Goal: Task Accomplishment & Management: Use online tool/utility

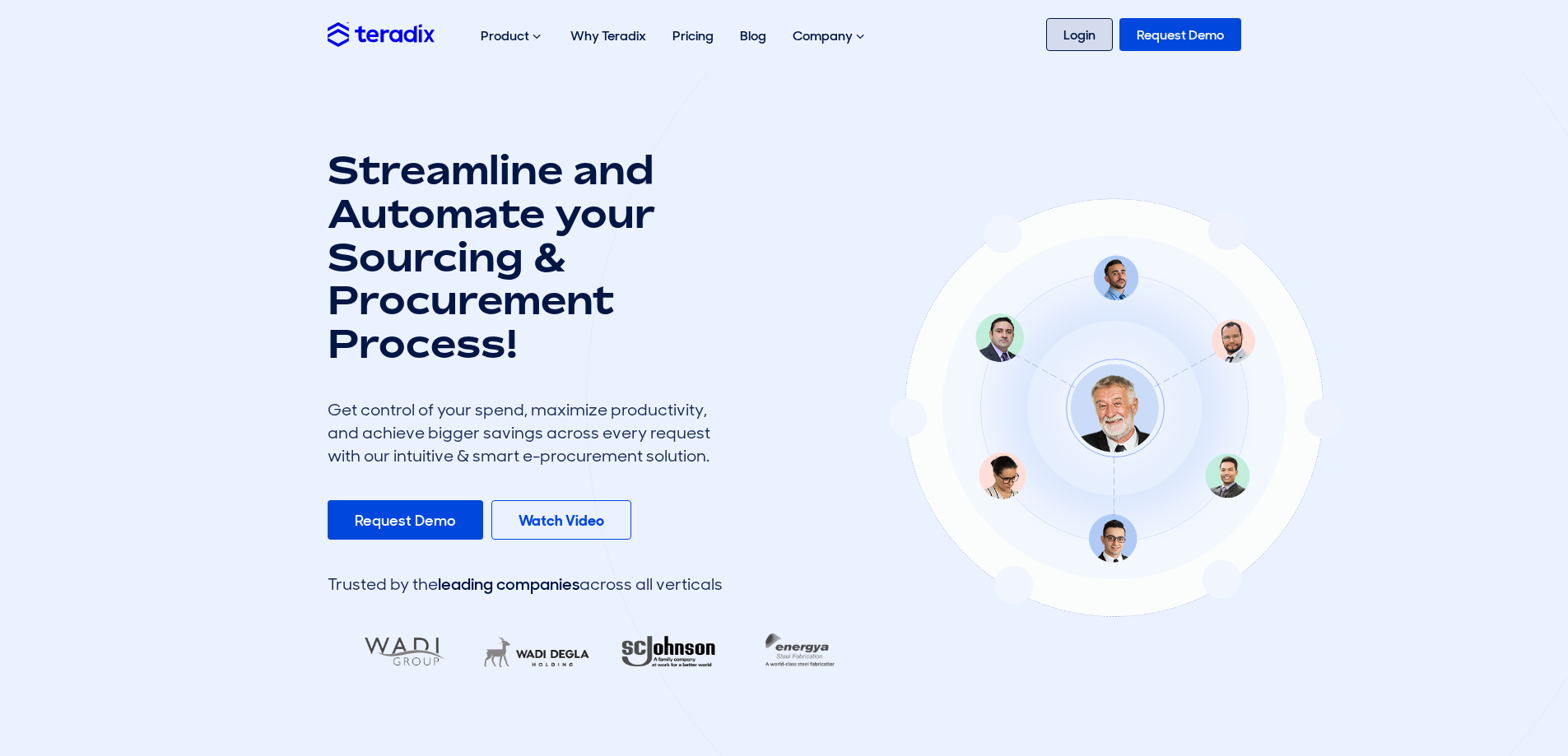
click at [1086, 30] on link "Login" at bounding box center [1079, 34] width 67 height 33
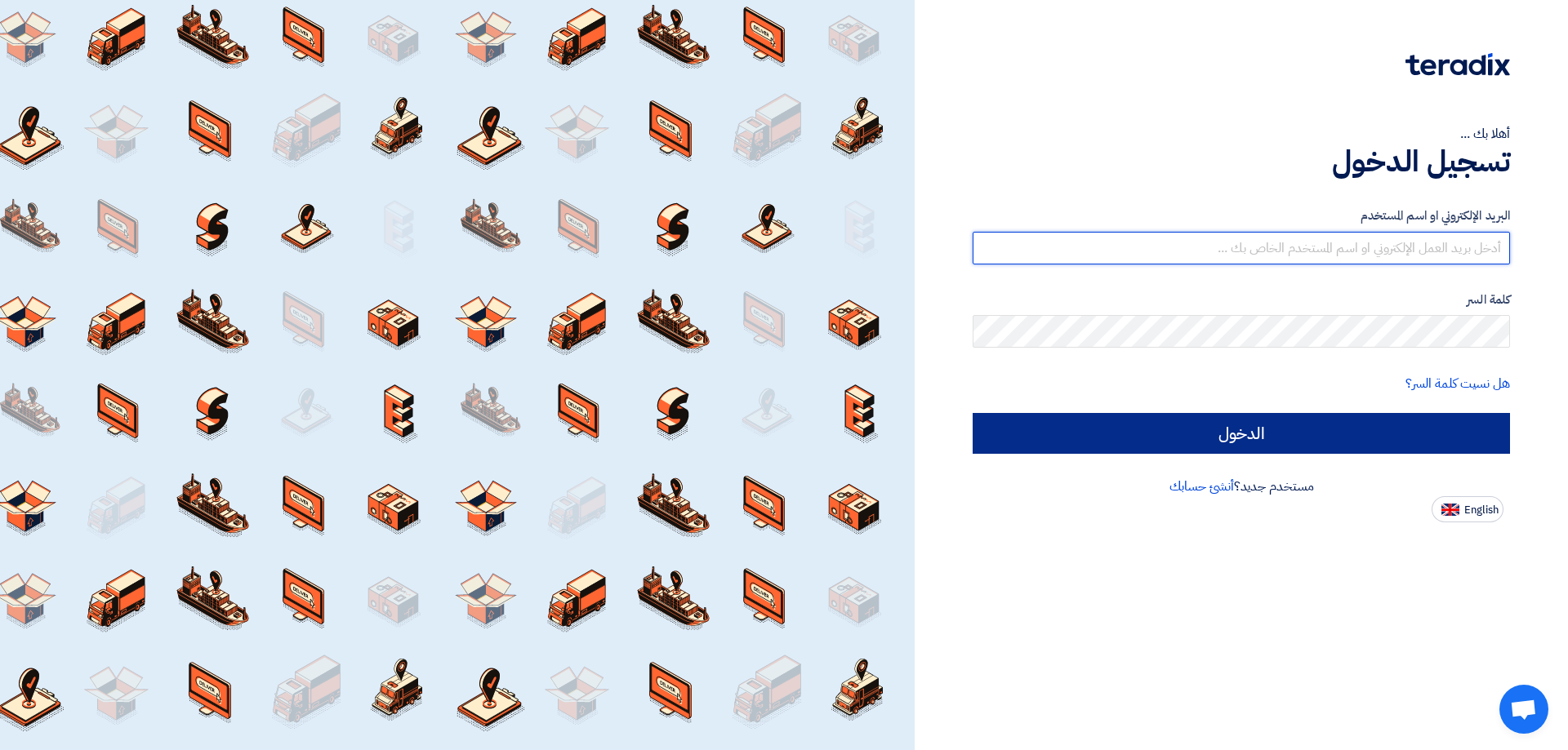
type input "[EMAIL_ADDRESS][DOMAIN_NAME]"
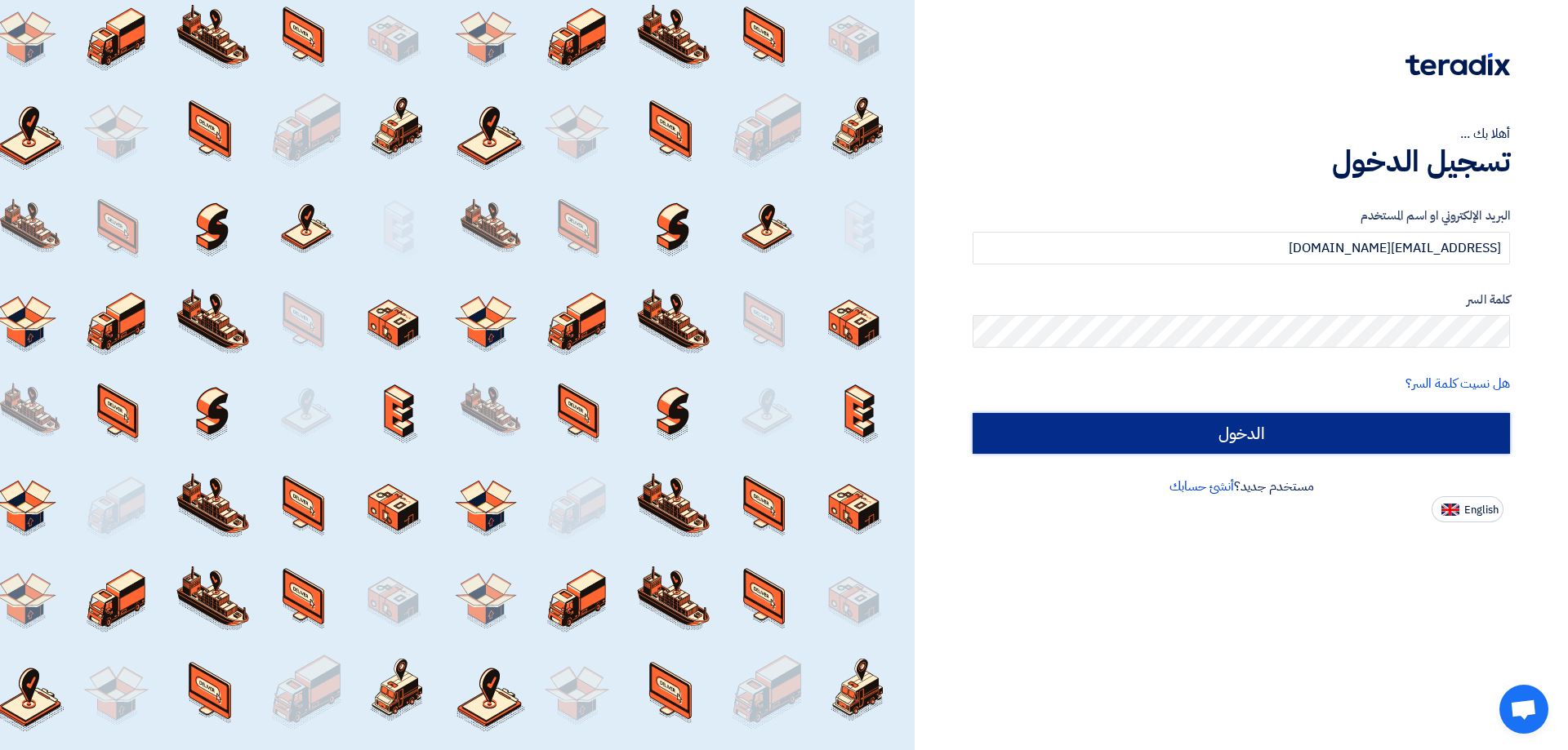
click at [1414, 427] on input "الدخول" at bounding box center [1240, 433] width 537 height 41
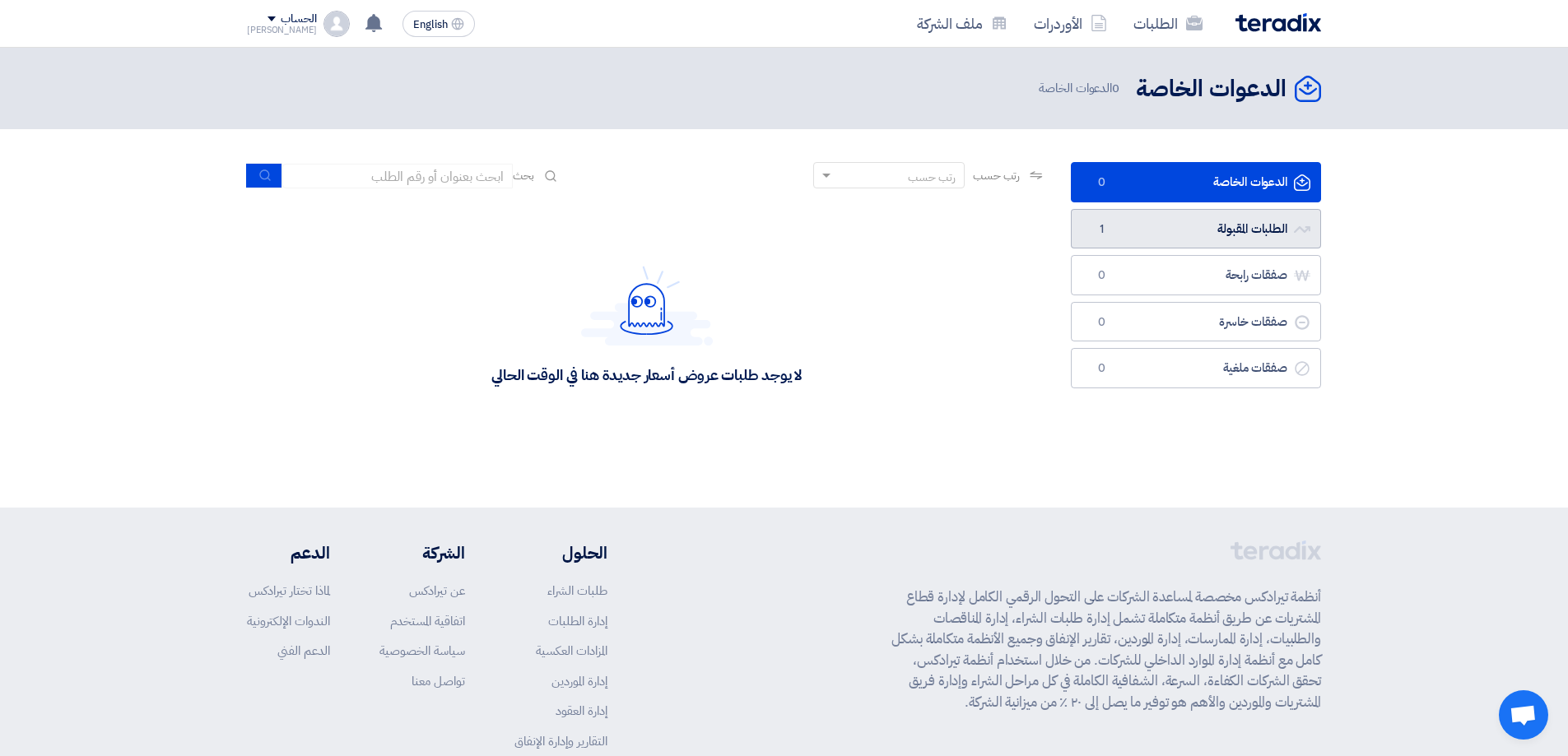
click at [1162, 216] on link "الطلبات المقبولة الطلبات المقبولة 1" at bounding box center [1196, 229] width 250 height 41
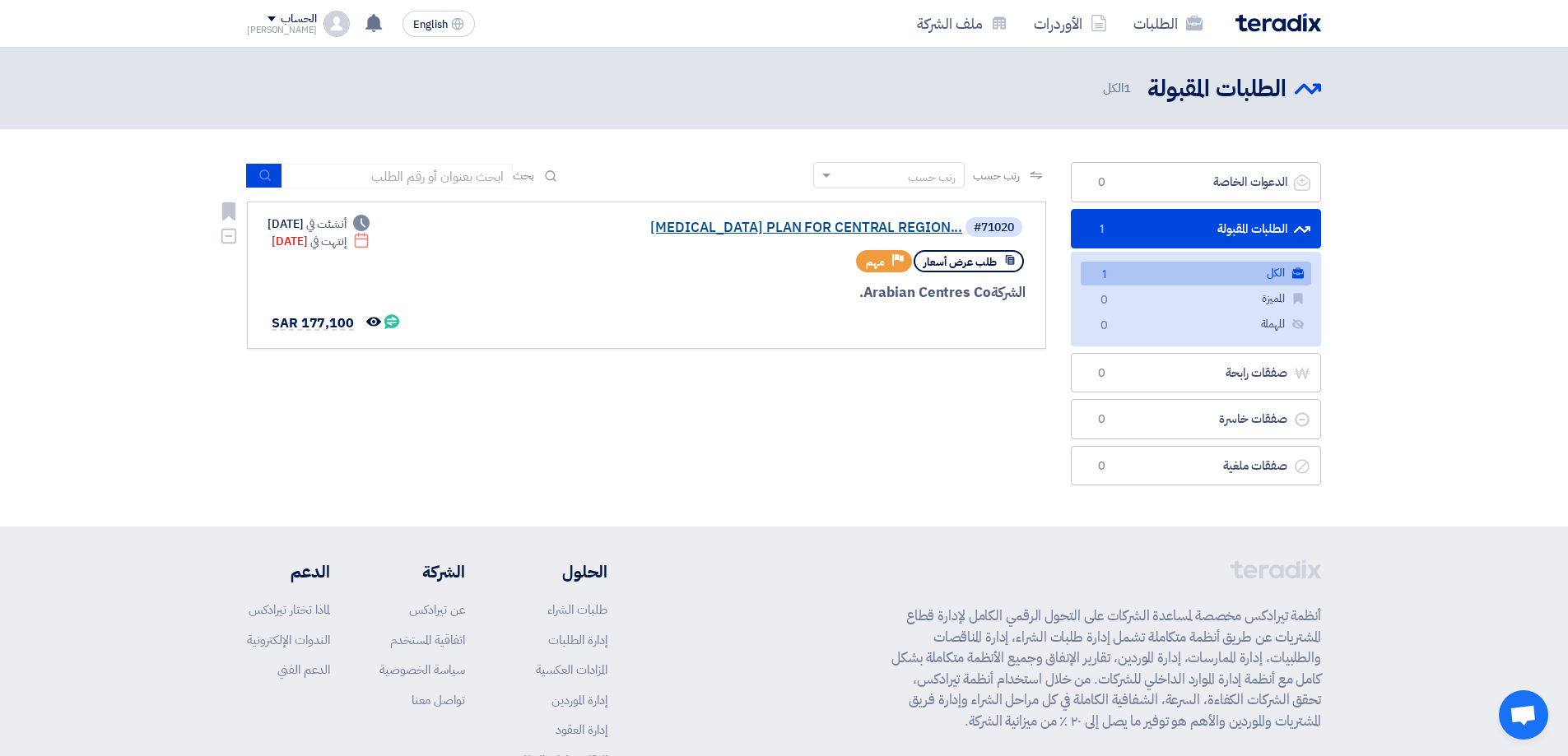
click at [779, 234] on link "[MEDICAL_DATA] PLAN FOR CENTRAL REGION..." at bounding box center [798, 228] width 329 height 15
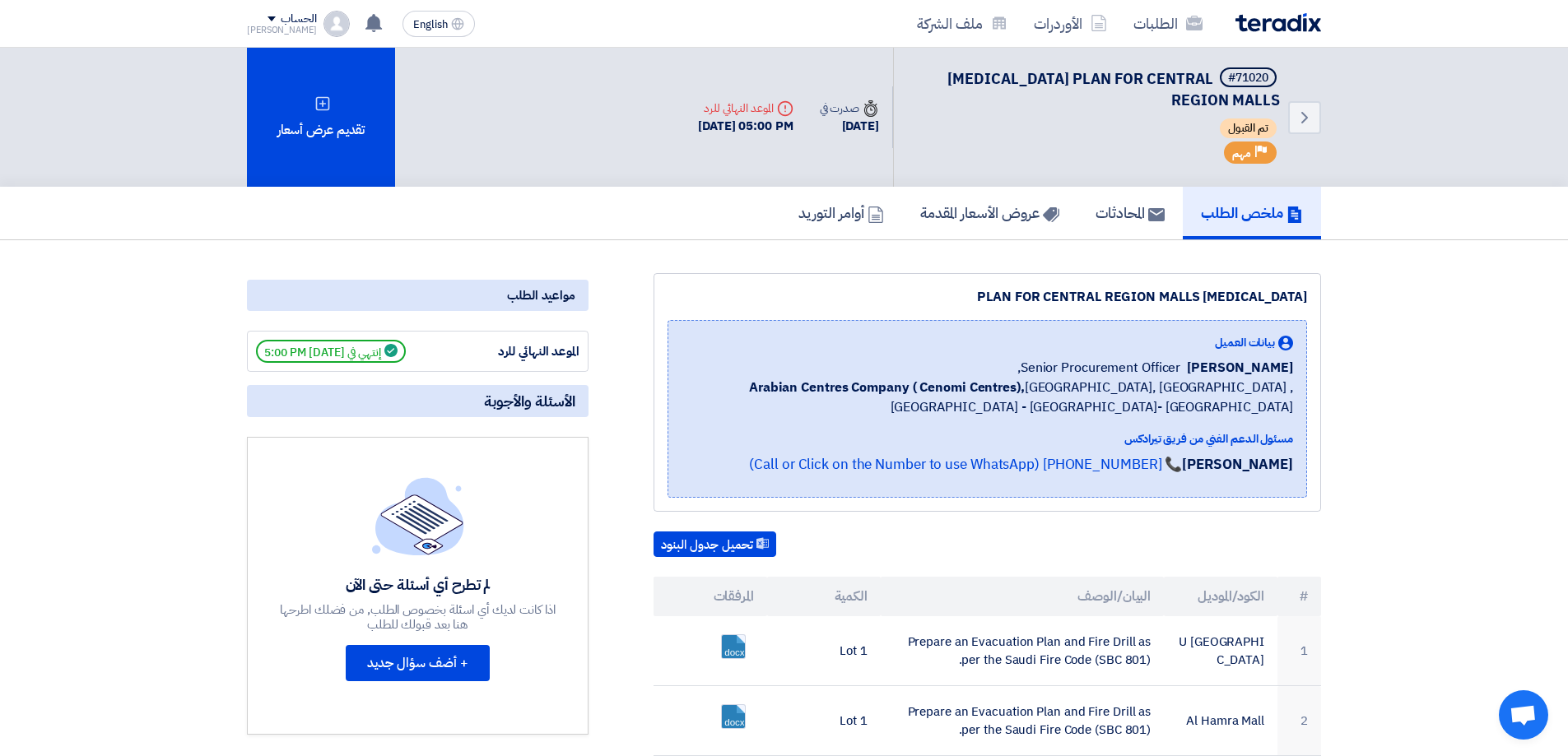
click at [368, 348] on span "إنتهي في [DATE] 5:00 PM" at bounding box center [330, 351] width 150 height 23
click at [384, 348] on span "إنتهي في [DATE] 5:00 PM" at bounding box center [330, 351] width 150 height 23
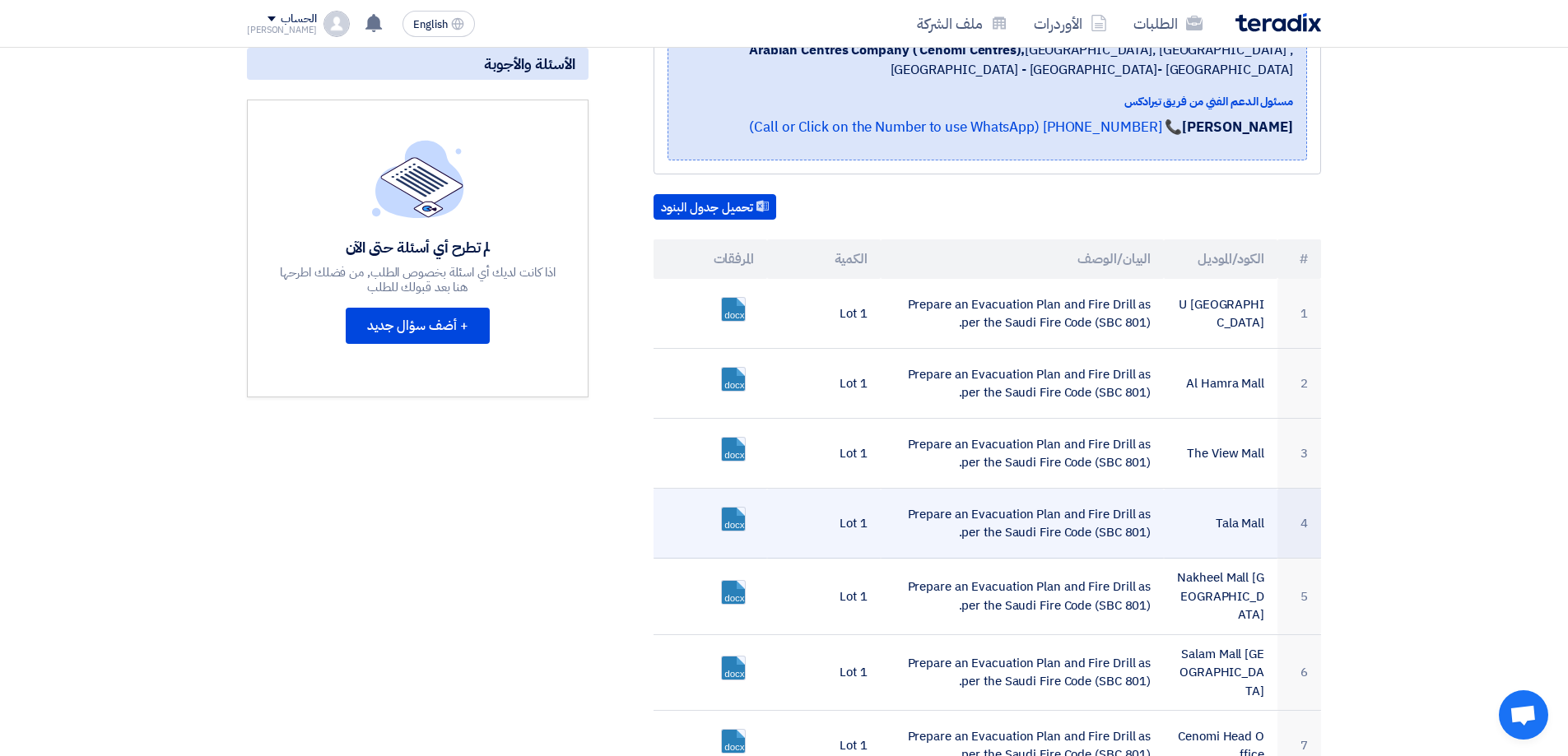
scroll to position [411, 0]
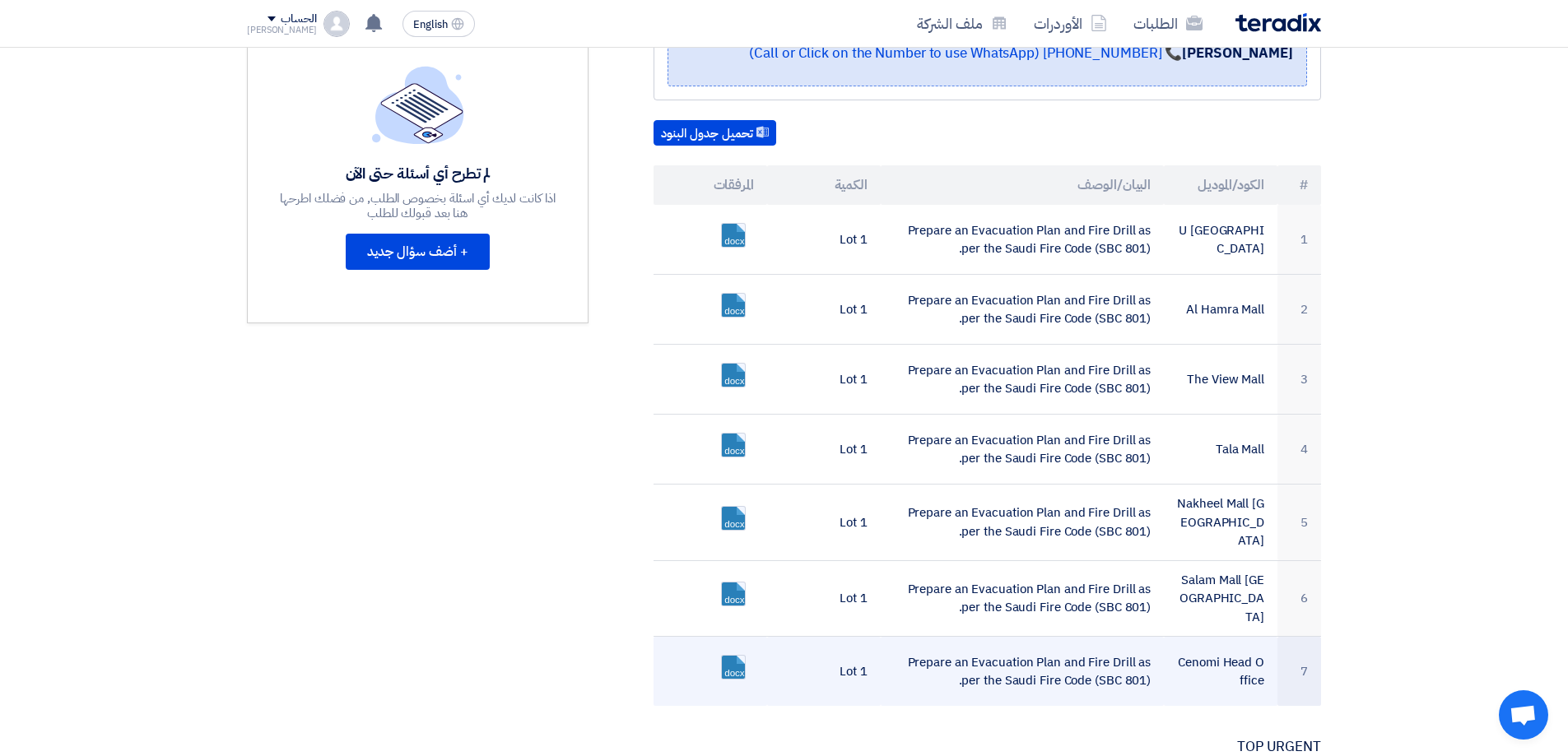
drag, startPoint x: 1219, startPoint y: 221, endPoint x: 1045, endPoint y: 690, distance: 500.2
click at [1047, 708] on div "[MEDICAL_DATA] PLAN FOR CENTRAL REGION MALLS بيانات العميل [PERSON_NAME] Senior…" at bounding box center [966, 665] width 732 height 1607
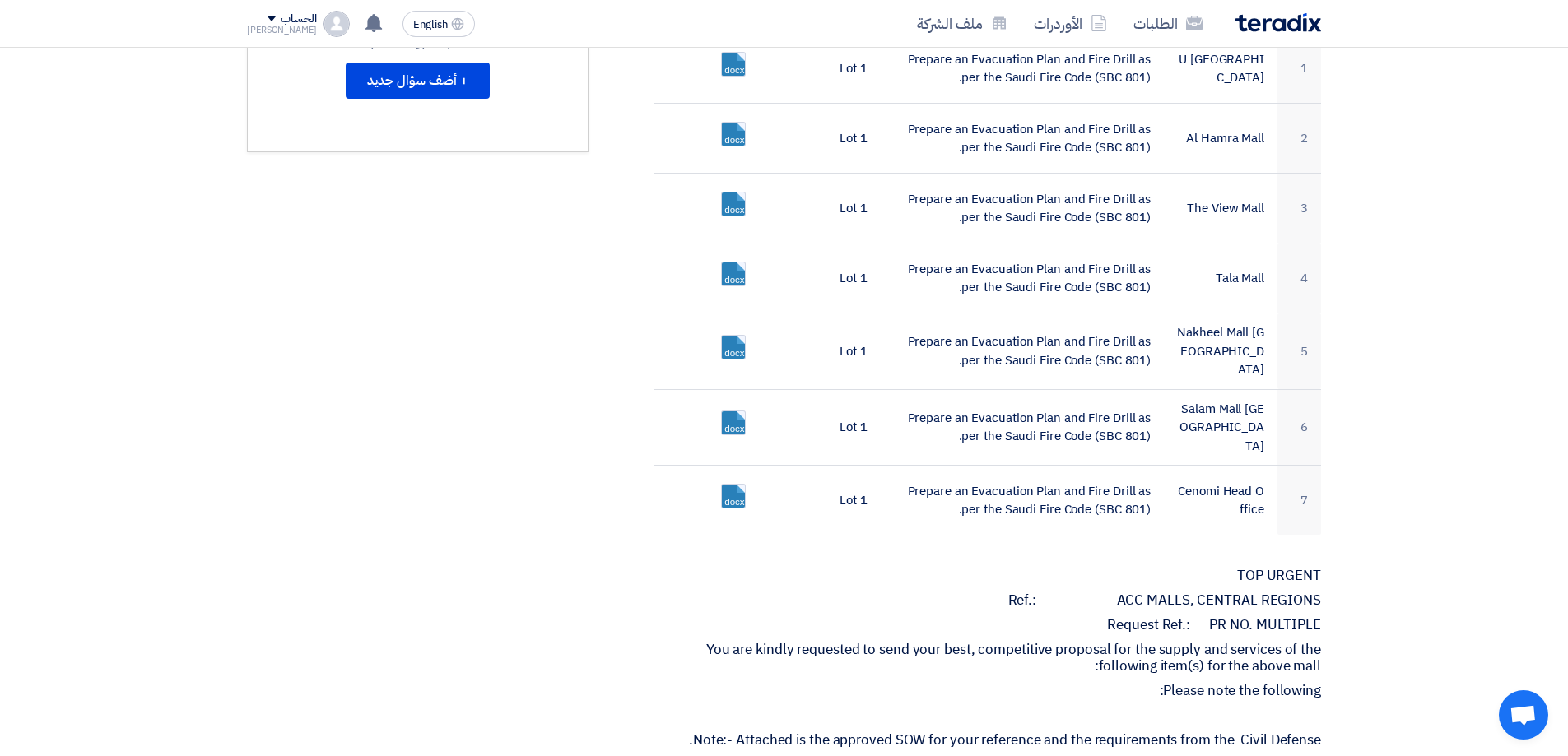
scroll to position [741, 0]
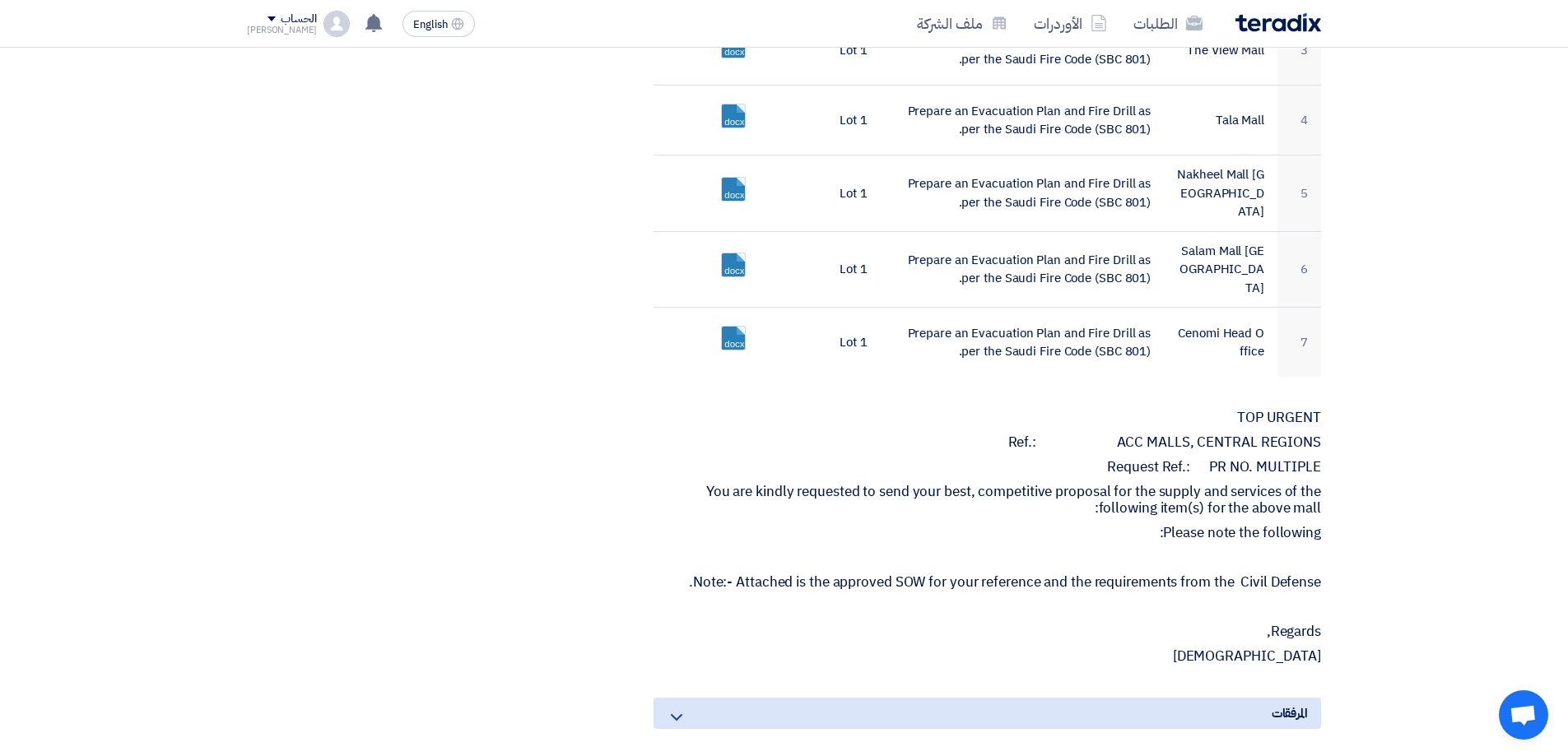
click at [1229, 438] on p "Ref.: ACC MALLS, CENTRAL REGIONS" at bounding box center [988, 442] width 667 height 16
drag, startPoint x: 1338, startPoint y: 636, endPoint x: 1184, endPoint y: 645, distance: 154.3
click at [1184, 645] on section "[MEDICAL_DATA] PLAN FOR CENTRAL REGION MALLS بيانات العميل [PERSON_NAME] Senior…" at bounding box center [784, 359] width 1568 height 1719
click at [1261, 649] on p "[DEMOGRAPHIC_DATA]" at bounding box center [988, 656] width 667 height 16
click at [1278, 650] on p "[DEMOGRAPHIC_DATA]" at bounding box center [988, 656] width 667 height 16
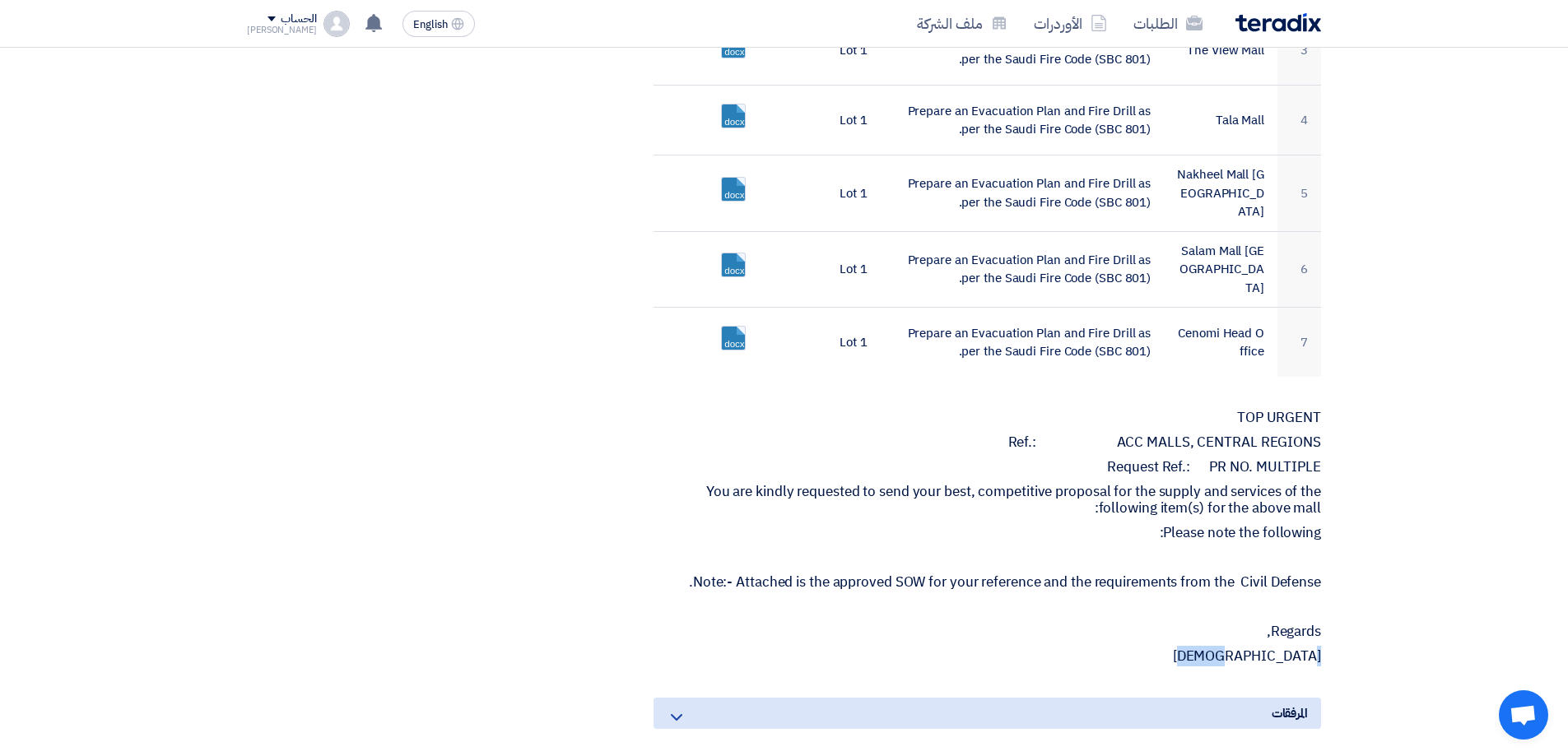
click at [1305, 649] on p "[DEMOGRAPHIC_DATA]" at bounding box center [988, 656] width 667 height 16
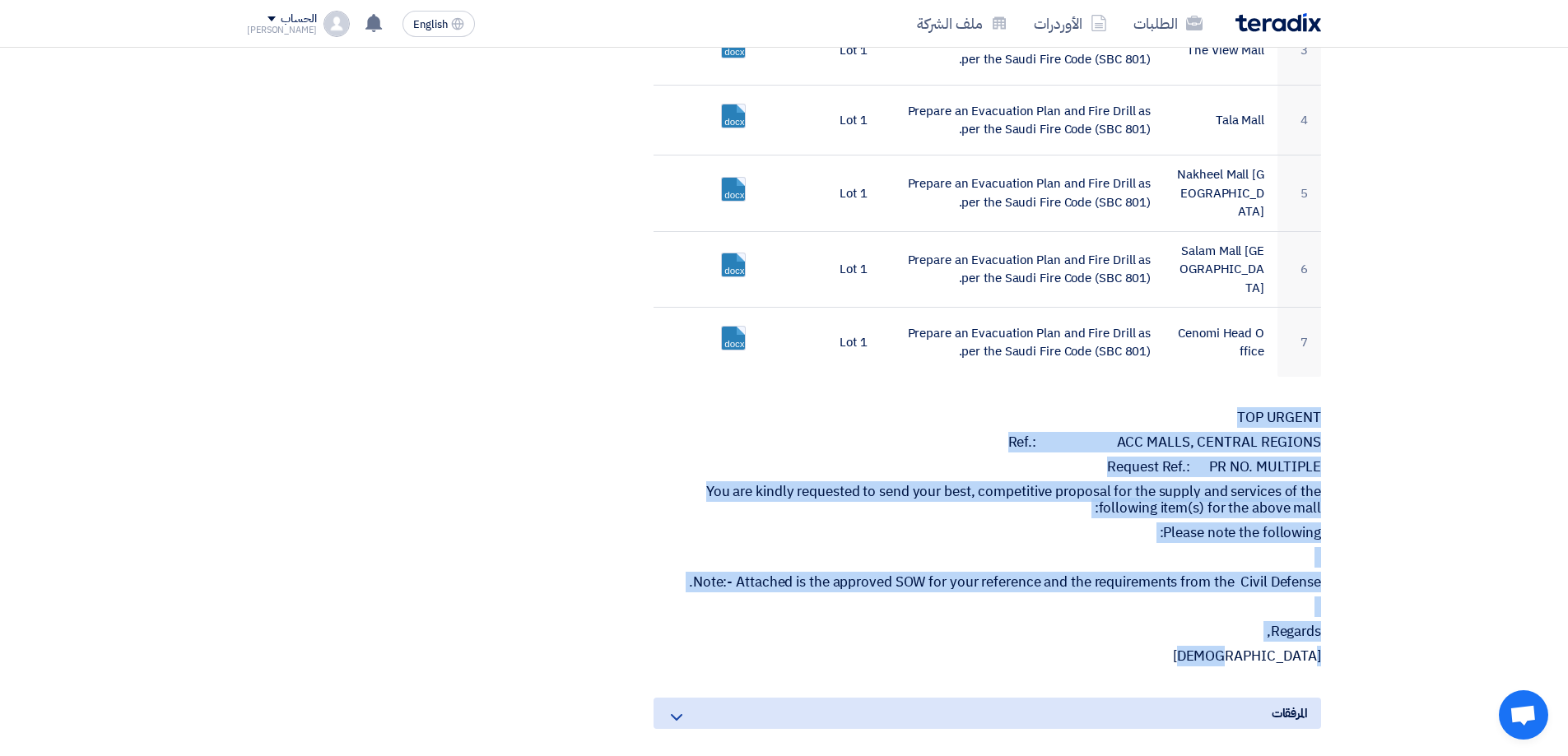
drag, startPoint x: 1320, startPoint y: 402, endPoint x: 1243, endPoint y: 640, distance: 250.1
click at [1242, 640] on div "TOP URGENT Ref.: ACC MALLS, CENTRAL REGIONS Request Ref.: PR NO. MULTIPLE You a…" at bounding box center [988, 537] width 667 height 255
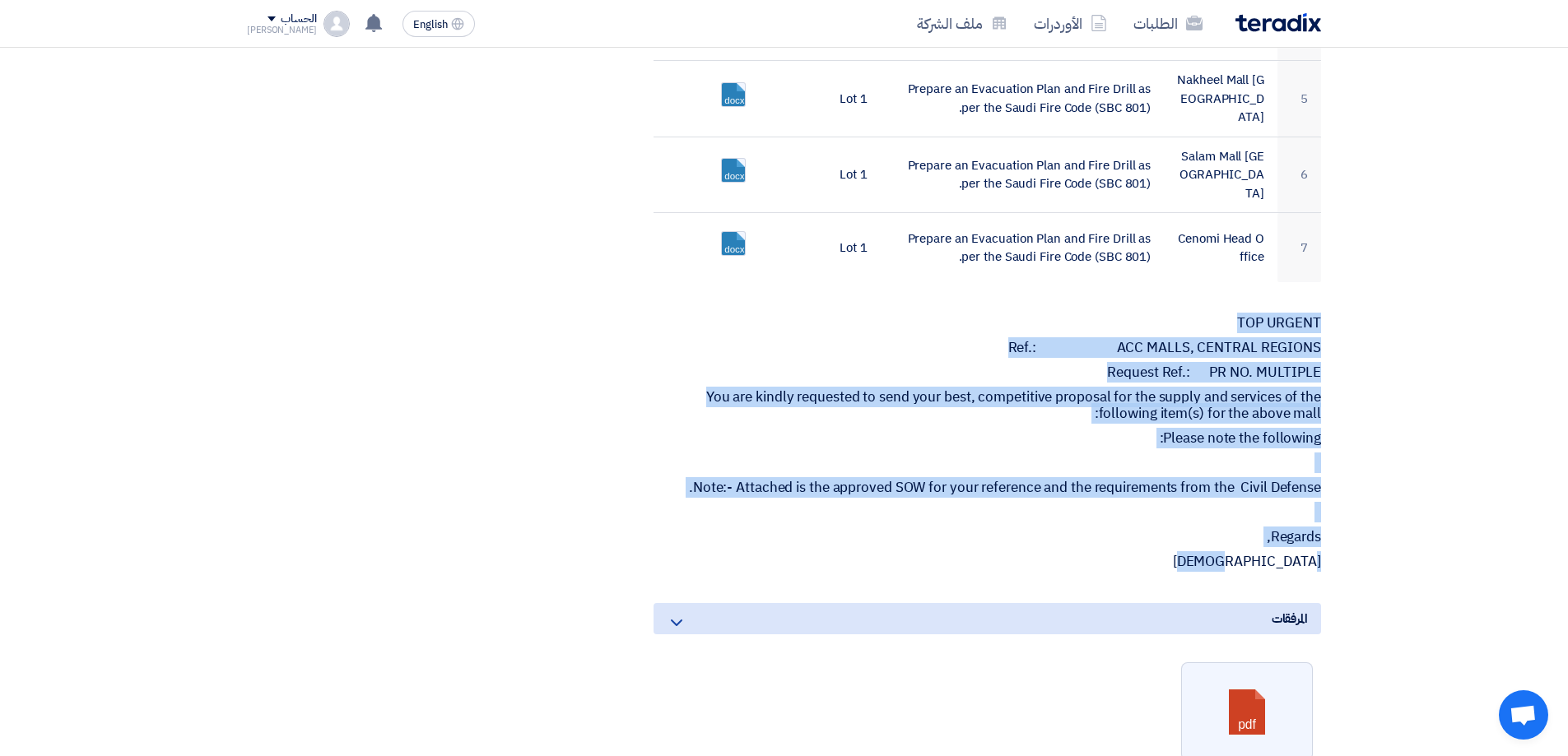
scroll to position [1234, 0]
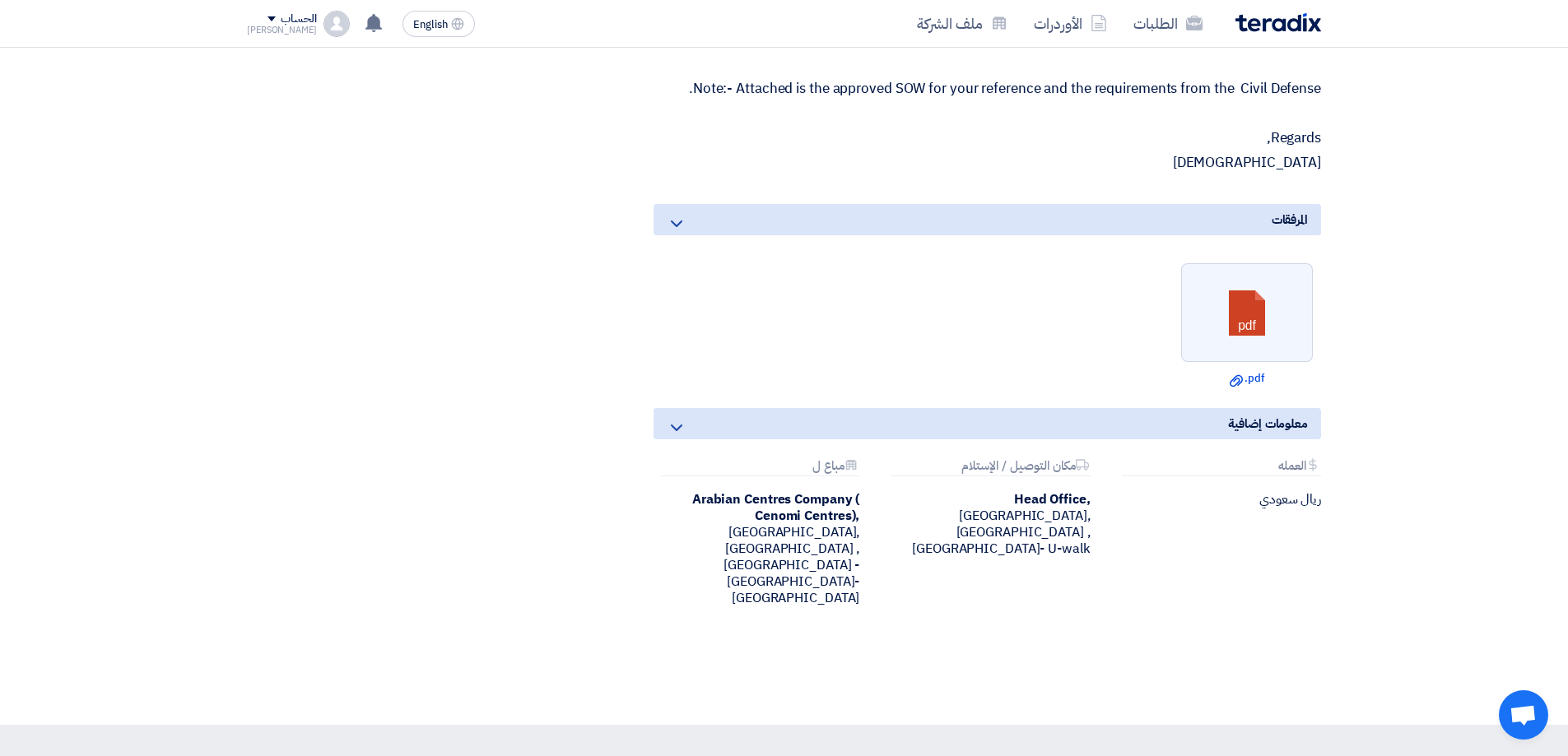
click at [998, 497] on div "Head Office, [GEOGRAPHIC_DATA], [GEOGRAPHIC_DATA] ,[GEOGRAPHIC_DATA]- U-walk" at bounding box center [987, 525] width 206 height 66
click at [975, 510] on div "Head Office, [GEOGRAPHIC_DATA], [GEOGRAPHIC_DATA] ,[GEOGRAPHIC_DATA]- U-walk" at bounding box center [987, 525] width 206 height 66
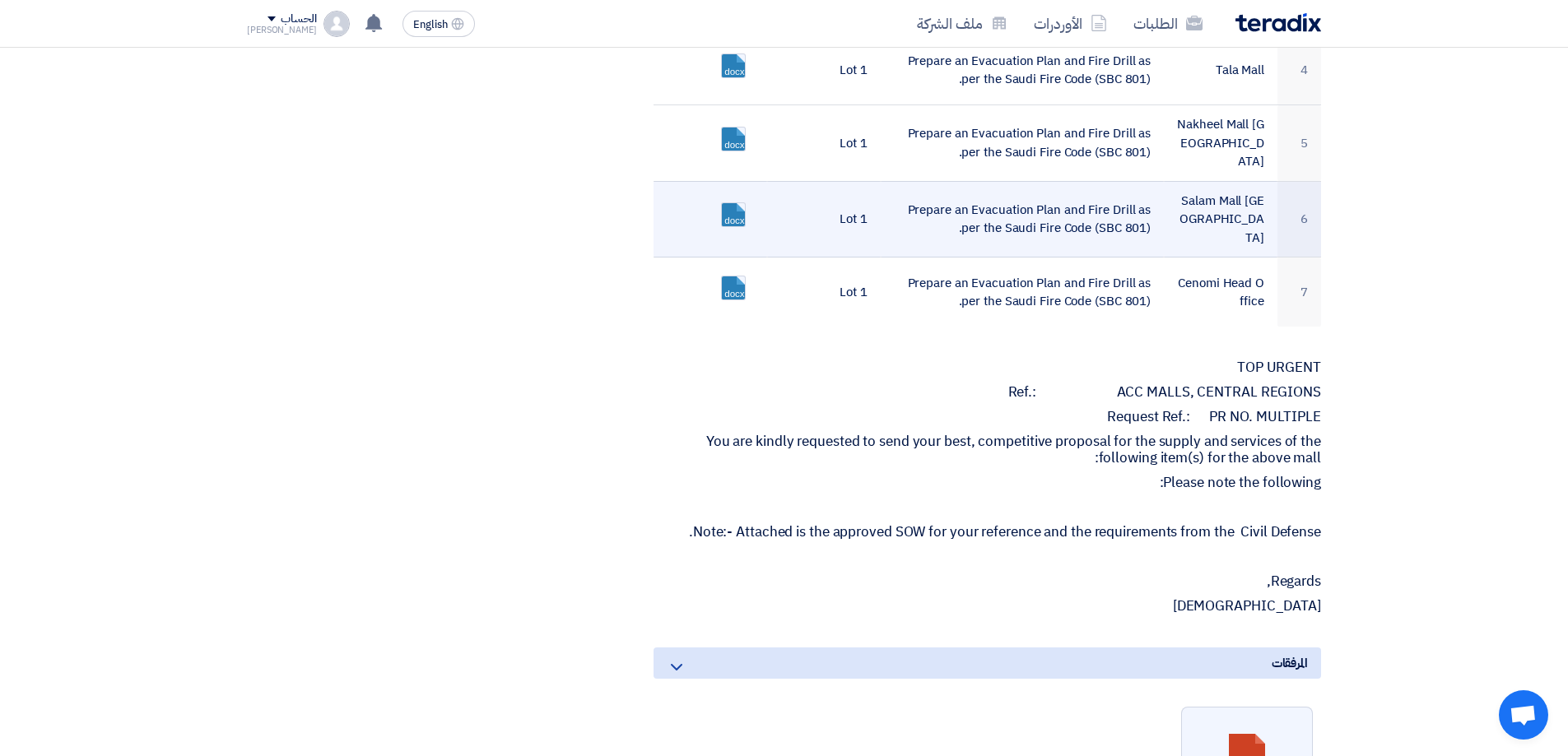
scroll to position [658, 0]
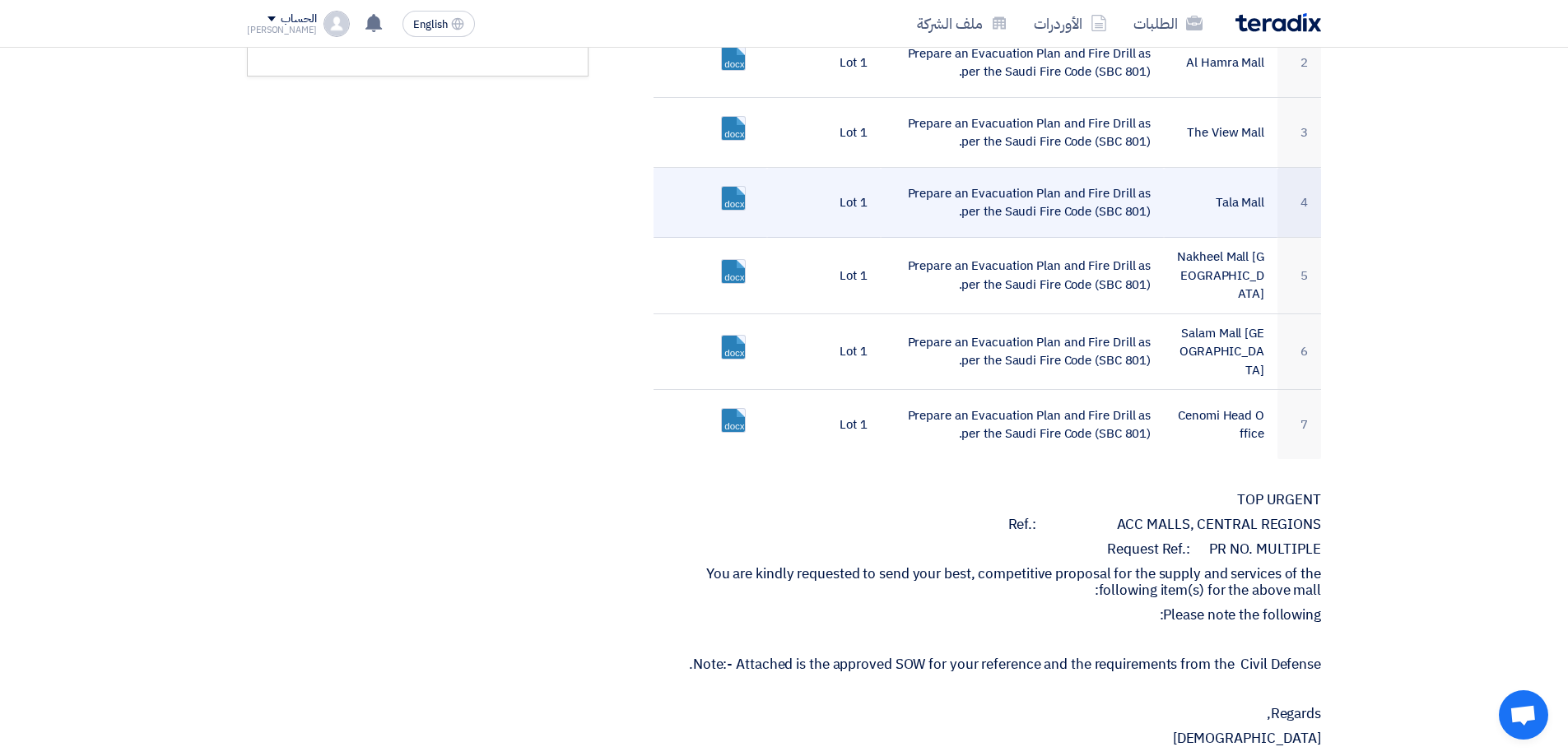
drag, startPoint x: 817, startPoint y: 423, endPoint x: 1260, endPoint y: 176, distance: 507.2
click at [1260, 176] on tbody "1 U [GEOGRAPHIC_DATA] Prepare an Evacuation Plan and Fire Drill as per the Saud…" at bounding box center [988, 208] width 667 height 501
drag, startPoint x: 1269, startPoint y: 206, endPoint x: 1272, endPoint y: 223, distance: 17.3
click at [1271, 212] on td "Tala Mall" at bounding box center [1221, 203] width 113 height 70
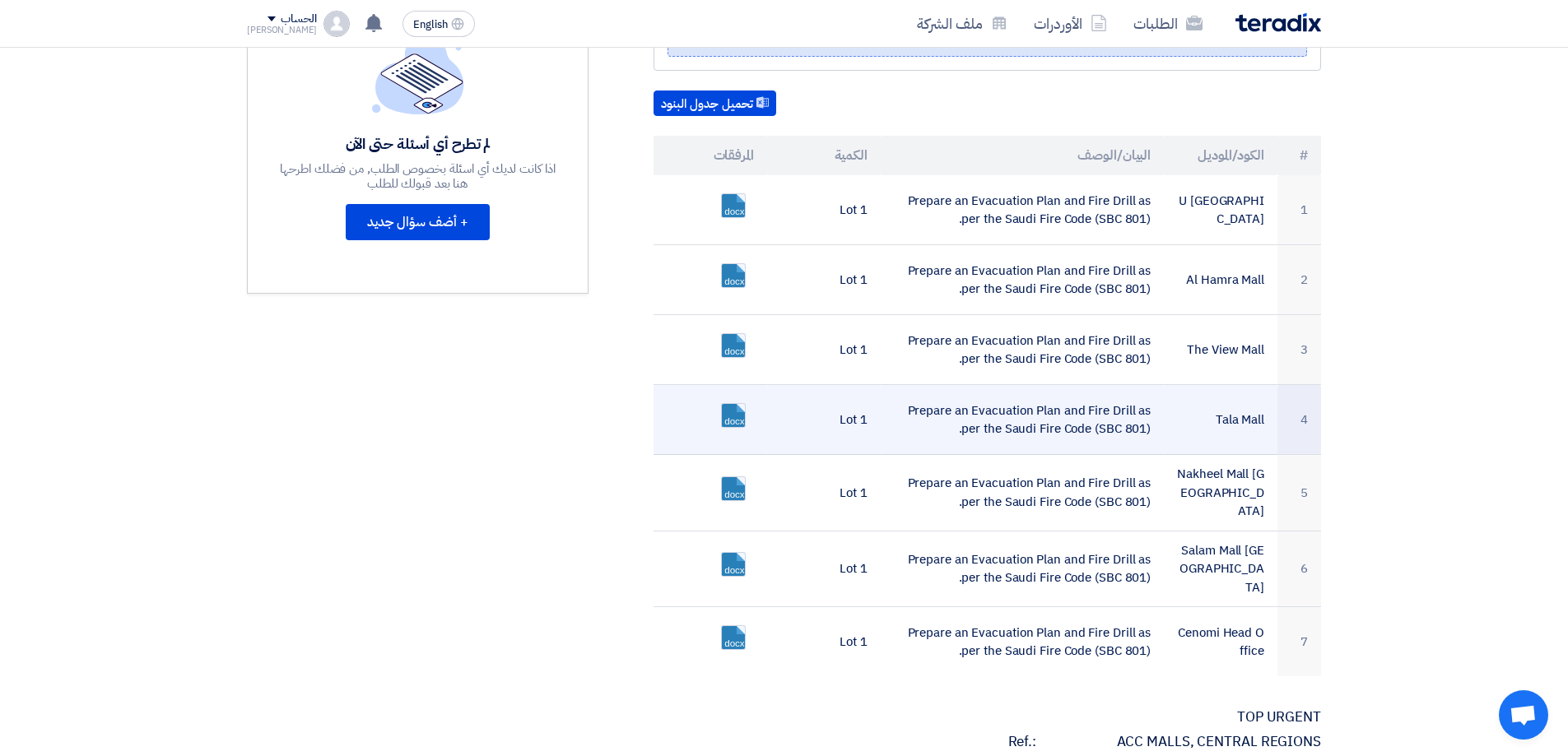
scroll to position [411, 0]
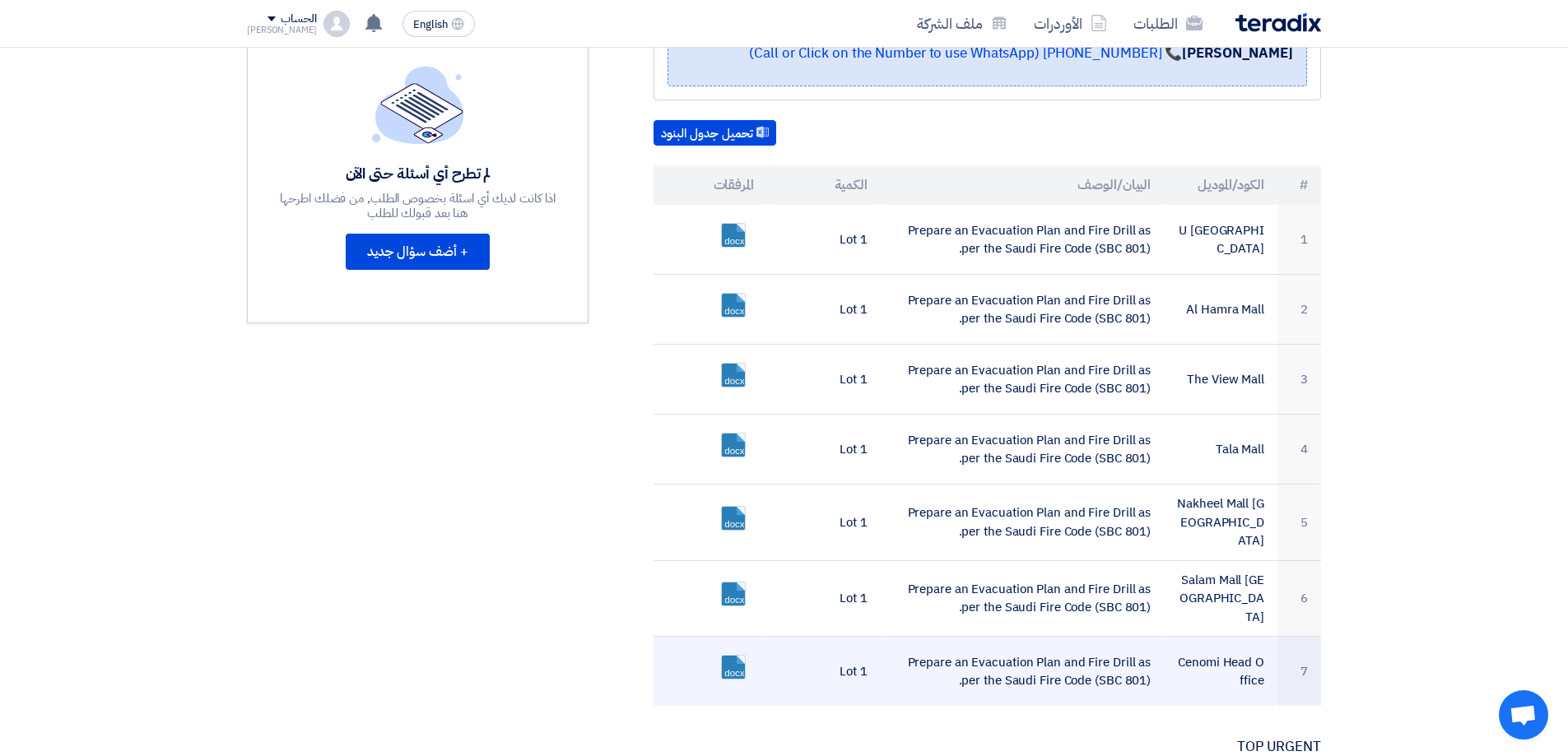
drag, startPoint x: 1267, startPoint y: 219, endPoint x: 801, endPoint y: 657, distance: 639.5
click at [801, 657] on tbody "1 U [GEOGRAPHIC_DATA] Prepare an Evacuation Plan and Fire Drill as per the Saud…" at bounding box center [988, 455] width 667 height 501
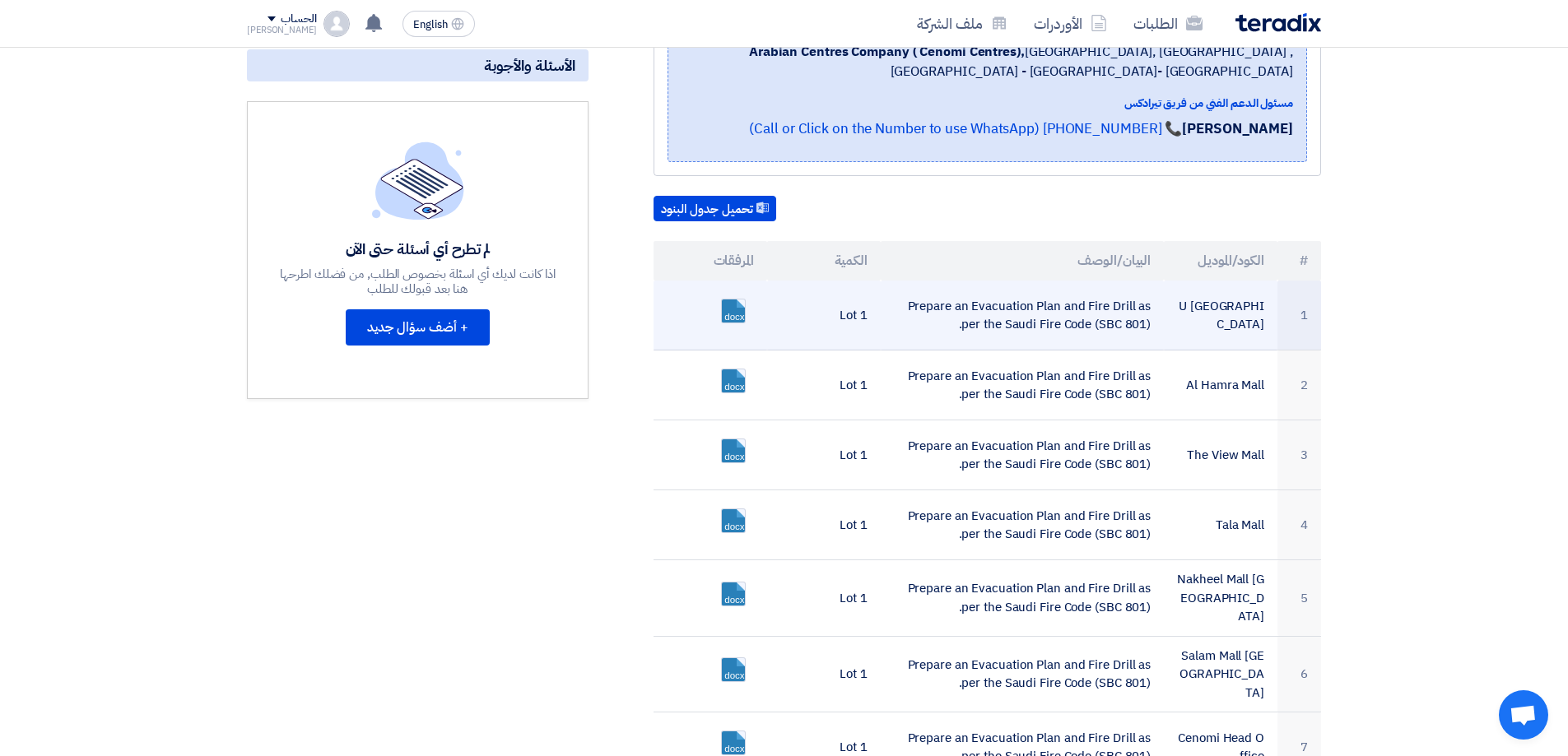
scroll to position [247, 0]
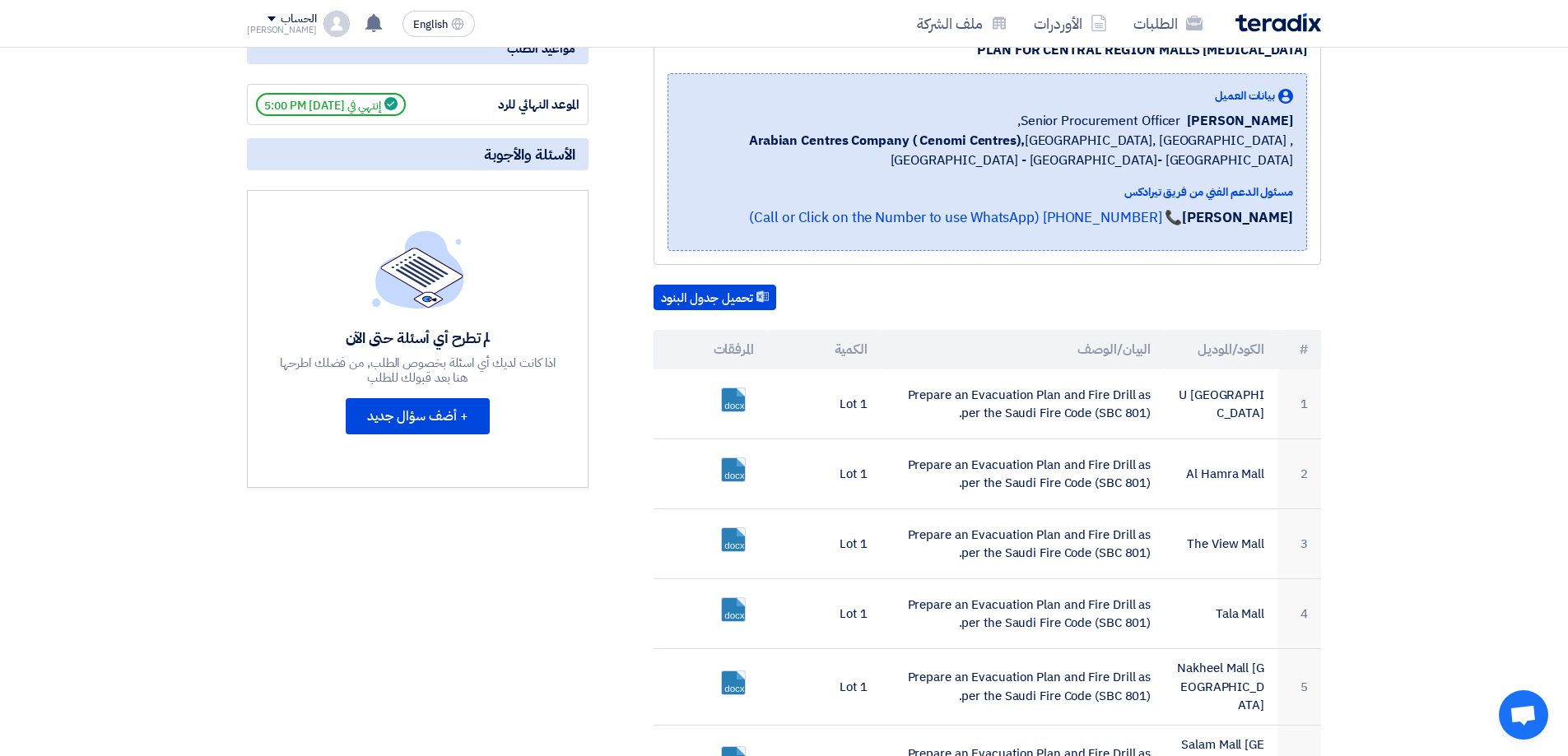
click at [863, 313] on div "تحميل جدول البنود # الكود/الموديل البيان/الوصف الكمية المرفقات 1 U [GEOGRAPHIC_…" at bounding box center [988, 578] width 667 height 587
click at [466, 341] on div "لم تطرح أي أسئلة حتى الآن" at bounding box center [417, 338] width 280 height 19
click at [499, 336] on div "لم تطرح أي أسئلة حتى الآن" at bounding box center [417, 338] width 280 height 19
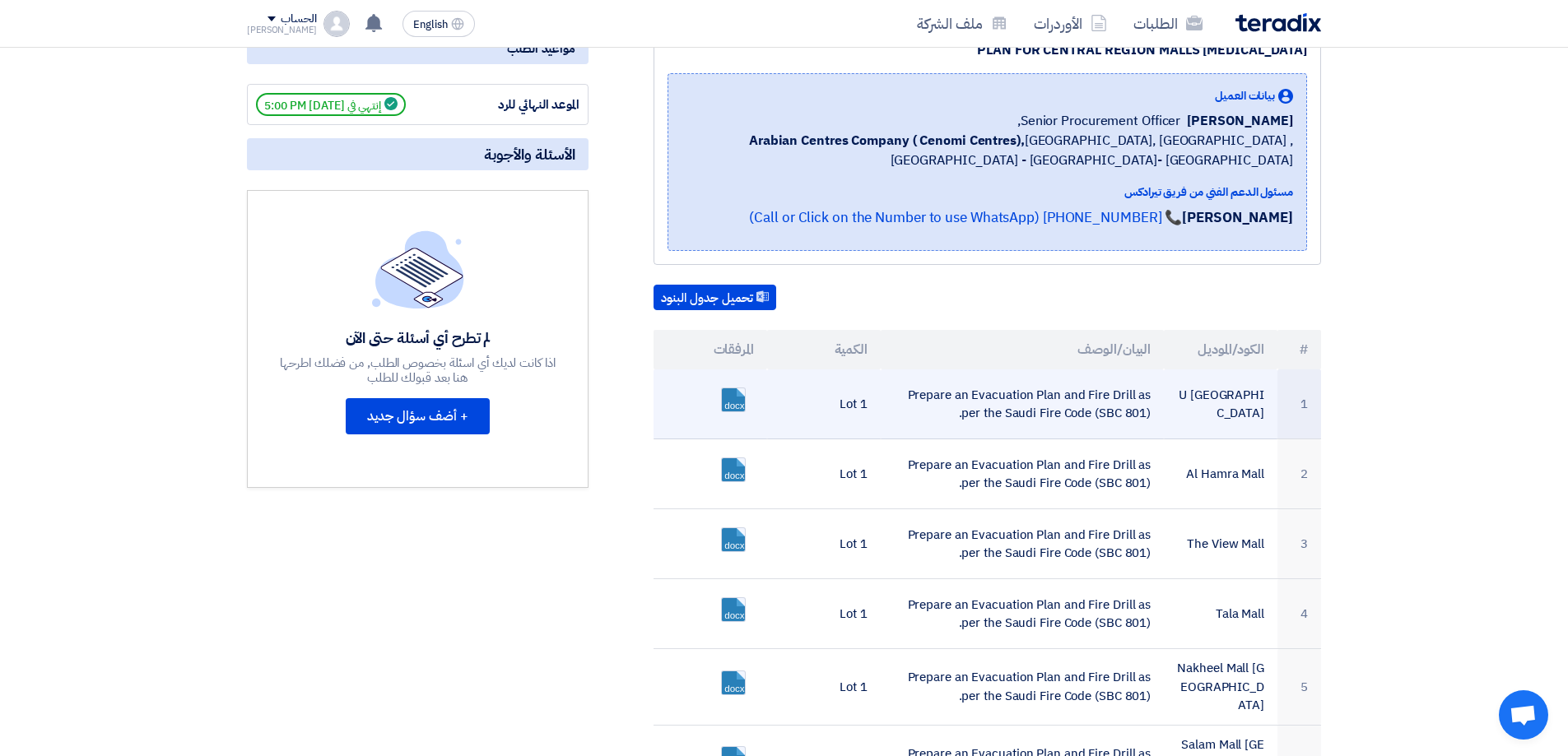
click at [1235, 390] on td "U [GEOGRAPHIC_DATA]" at bounding box center [1221, 404] width 113 height 70
click at [1247, 416] on td "U [GEOGRAPHIC_DATA]" at bounding box center [1221, 404] width 113 height 70
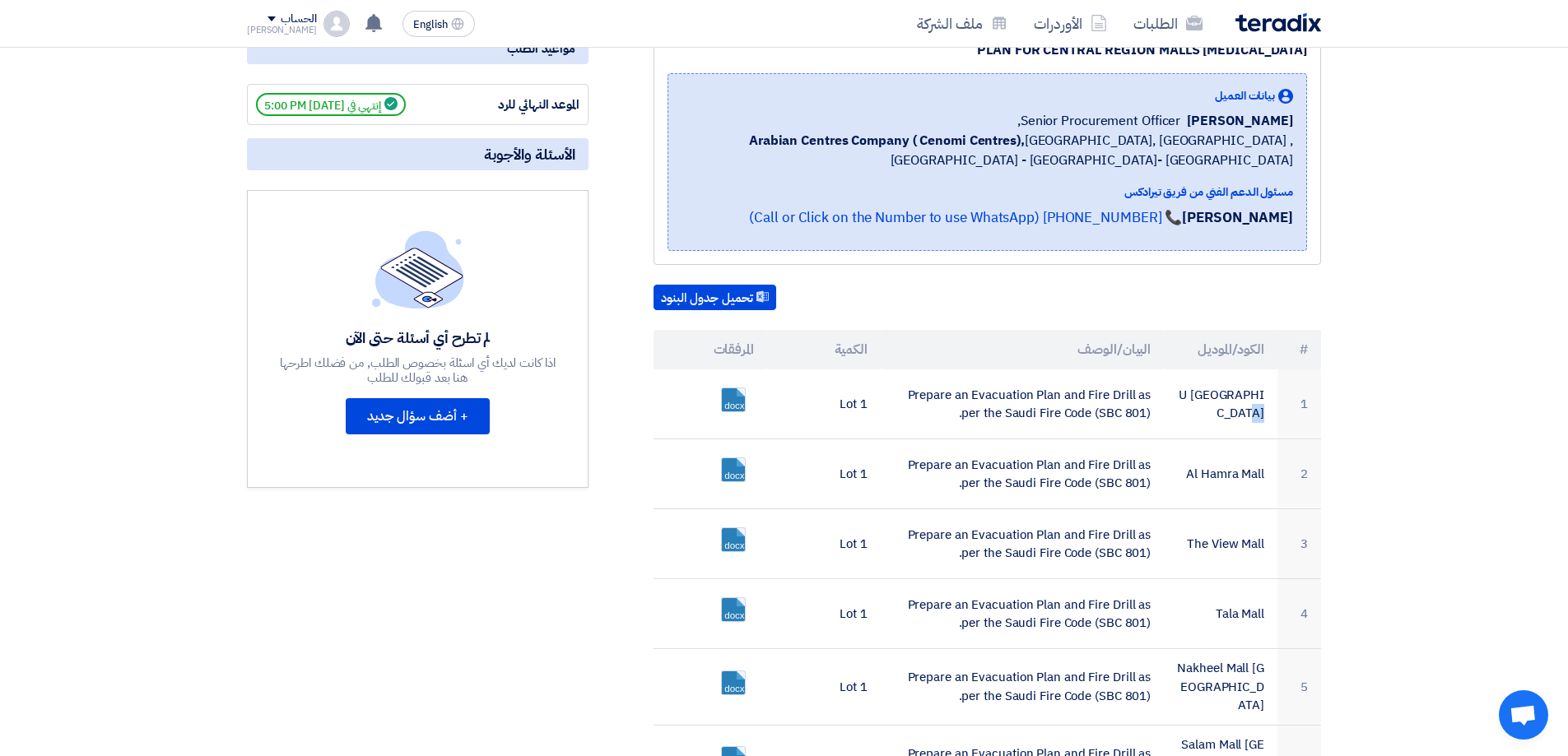
drag, startPoint x: 901, startPoint y: 165, endPoint x: 1328, endPoint y: 143, distance: 427.6
